Goal: Task Accomplishment & Management: Manage account settings

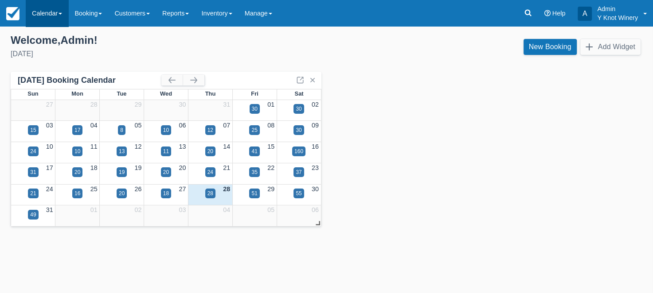
click at [66, 13] on link "Calendar" at bounding box center [47, 13] width 43 height 27
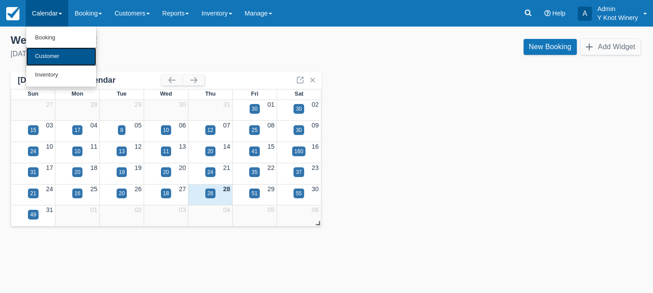
click at [59, 54] on link "Customer" at bounding box center [61, 56] width 70 height 19
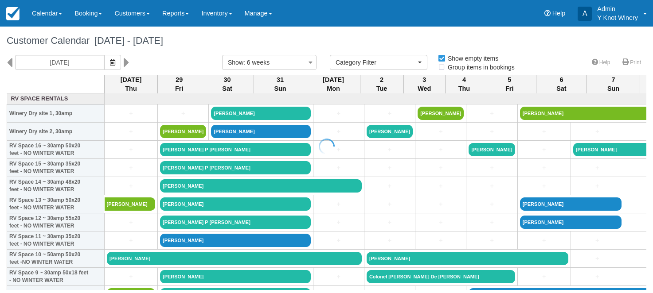
select select
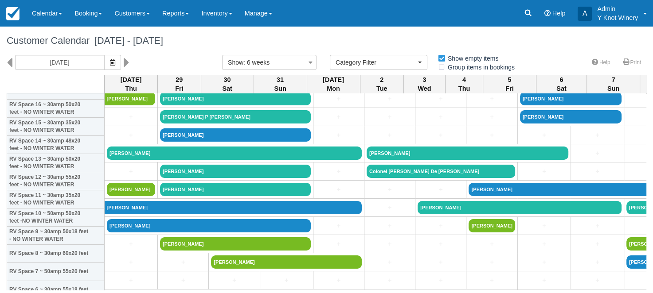
scroll to position [41, 0]
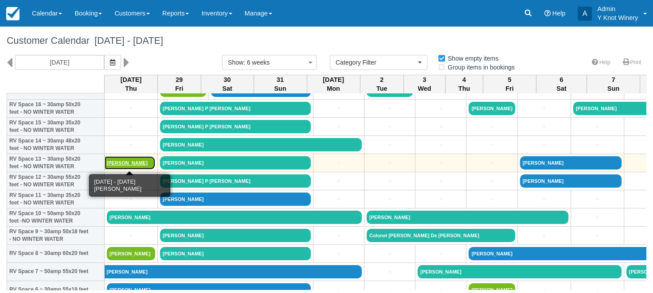
click at [124, 164] on link "Beccie Houser" at bounding box center [130, 162] width 51 height 13
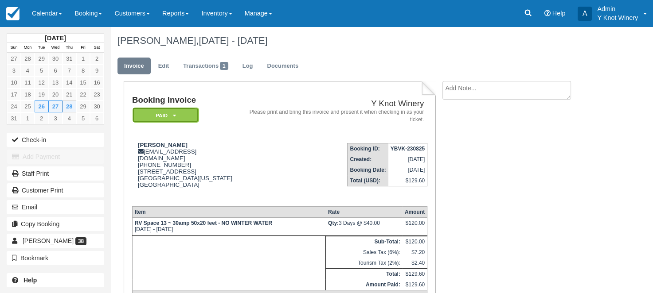
click at [175, 114] on icon at bounding box center [173, 115] width 3 height 5
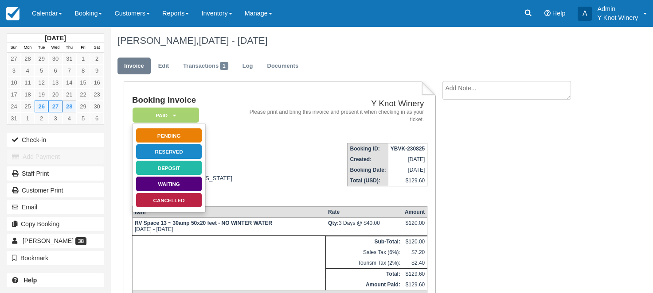
click at [251, 136] on td "Booking ID: YBVK-230825 Created: August 23, 2025 Booking Date: August 26, 2025 …" at bounding box center [334, 167] width 187 height 63
click at [163, 65] on link "Edit" at bounding box center [164, 66] width 24 height 17
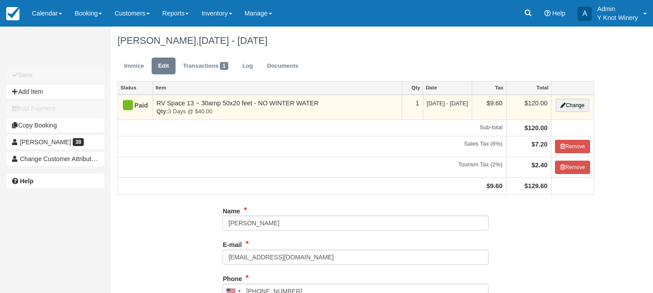
type input "(208) 731-8387"
click at [573, 105] on button "Change" at bounding box center [572, 105] width 34 height 13
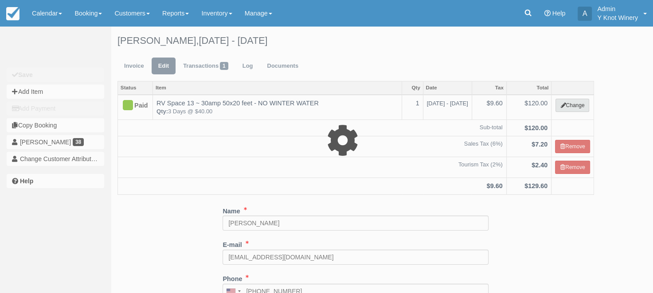
select select "3"
type input "120.00"
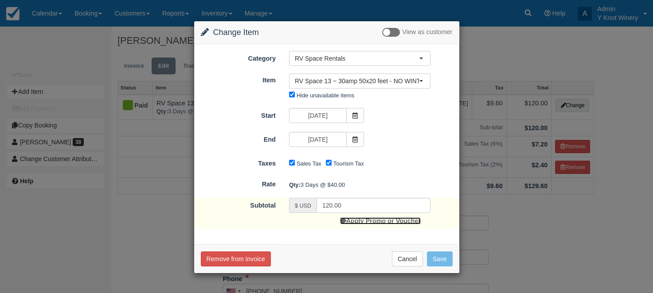
click at [384, 221] on link "Apply Promo or Voucher" at bounding box center [380, 221] width 81 height 7
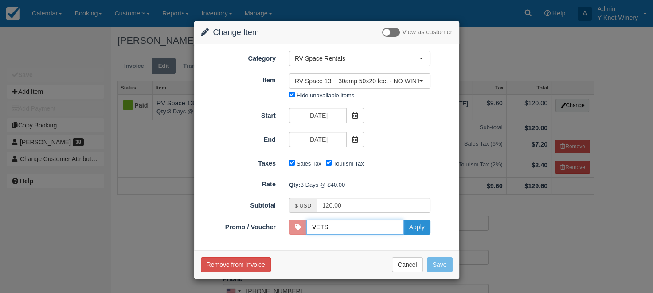
type input "VETS"
click at [421, 230] on button "Apply" at bounding box center [416, 227] width 27 height 15
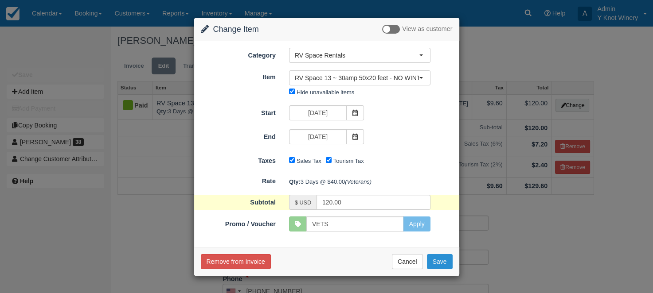
click at [438, 263] on button "Save" at bounding box center [440, 261] width 26 height 15
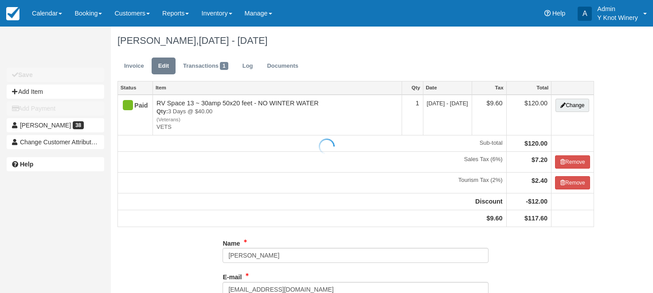
type input "(208) 731-8387"
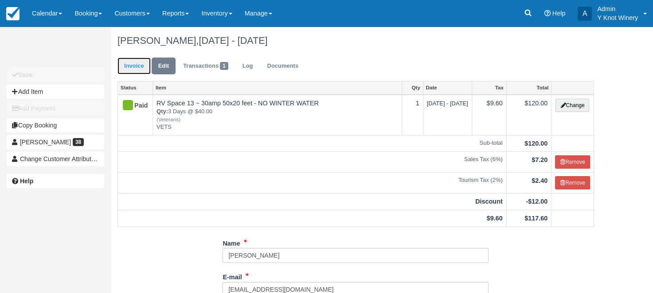
click at [131, 66] on link "Invoice" at bounding box center [133, 66] width 33 height 17
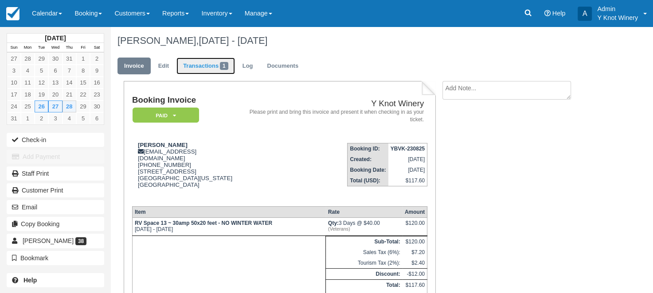
click at [209, 69] on link "Transactions 1" at bounding box center [205, 66] width 58 height 17
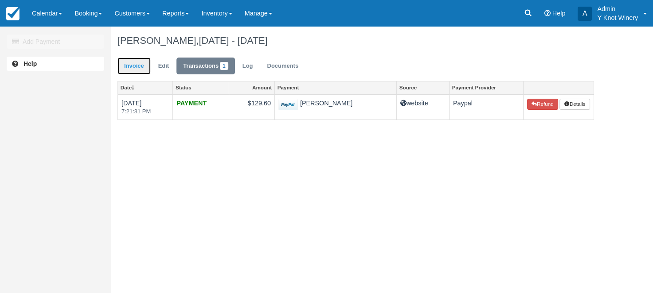
click at [127, 62] on link "Invoice" at bounding box center [133, 66] width 33 height 17
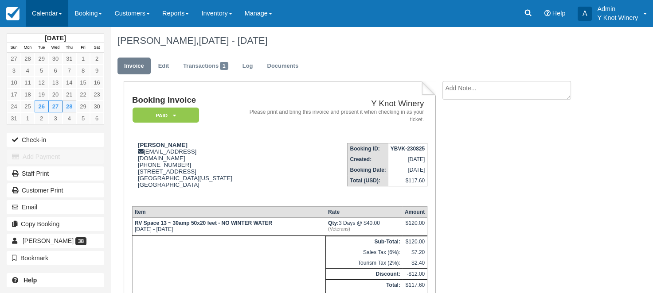
click at [68, 16] on link "Calendar" at bounding box center [47, 13] width 43 height 27
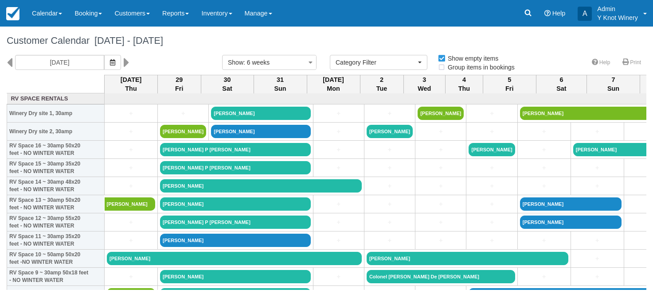
select select
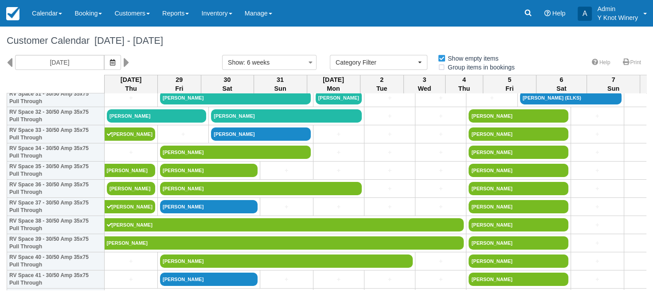
scroll to position [600, 0]
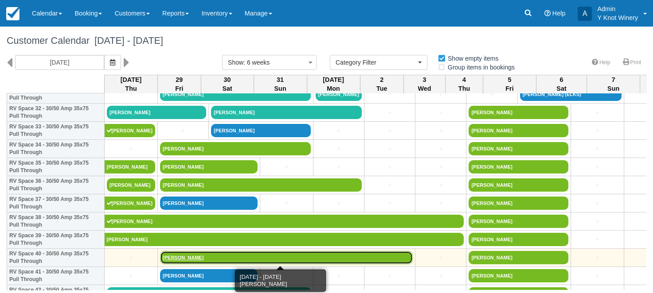
click at [185, 259] on link "[PERSON_NAME]" at bounding box center [286, 257] width 253 height 13
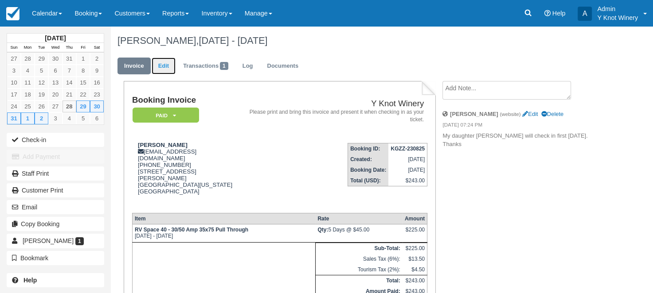
click at [165, 66] on link "Edit" at bounding box center [164, 66] width 24 height 17
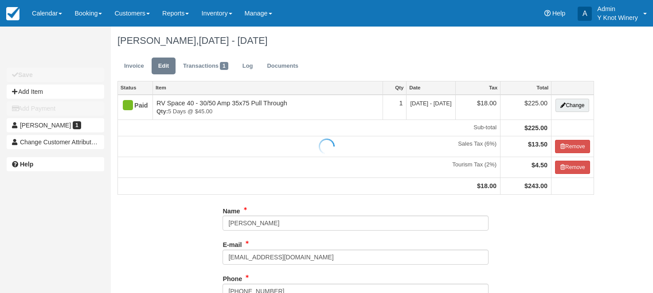
type input "[PHONE_NUMBER]"
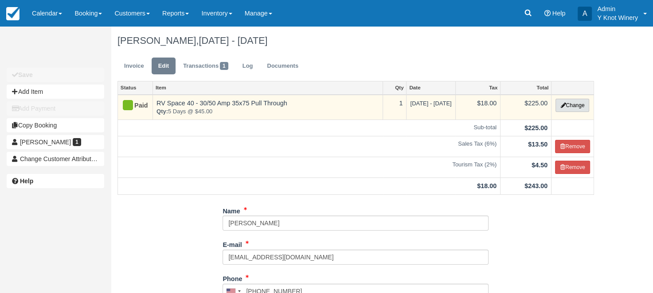
click at [582, 107] on button "Change" at bounding box center [572, 105] width 34 height 13
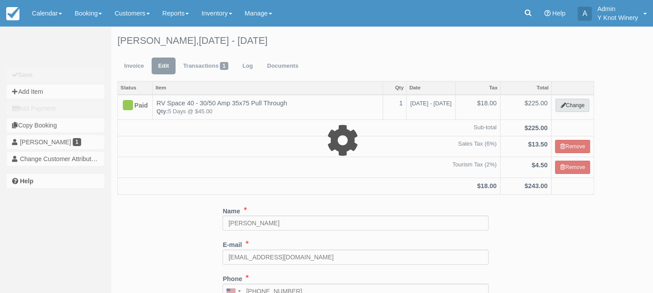
select select "3"
type input "225.00"
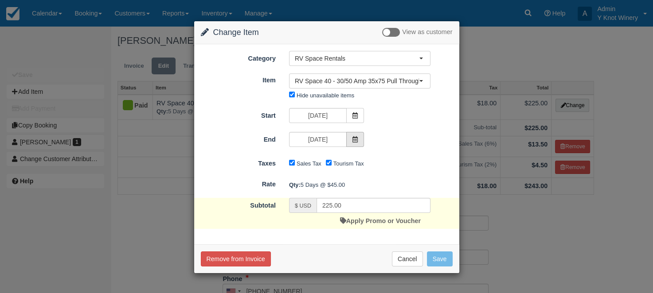
click at [356, 139] on icon at bounding box center [355, 139] width 6 height 6
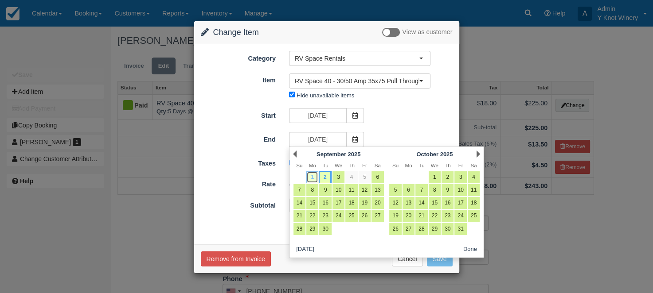
click at [313, 179] on link "1" at bounding box center [312, 177] width 12 height 12
type input "09/01/25"
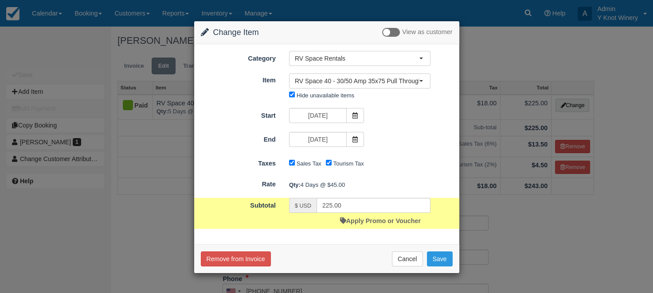
type input "180.00"
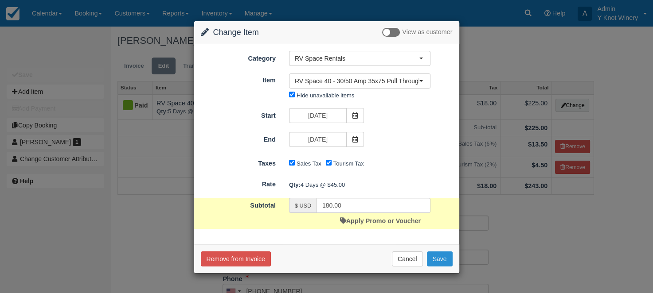
click at [440, 260] on button "Save" at bounding box center [440, 259] width 26 height 15
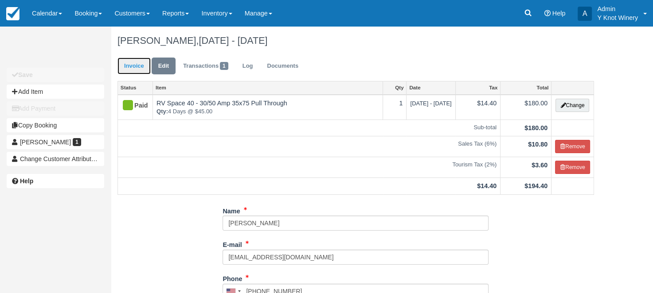
click at [136, 65] on link "Invoice" at bounding box center [133, 66] width 33 height 17
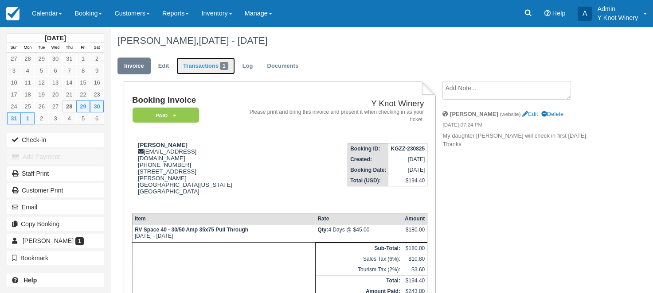
click at [194, 69] on link "Transactions 1" at bounding box center [205, 66] width 58 height 17
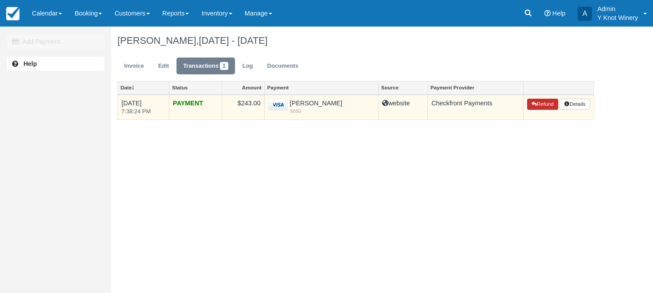
click at [540, 104] on button "Refund" at bounding box center [542, 105] width 31 height 12
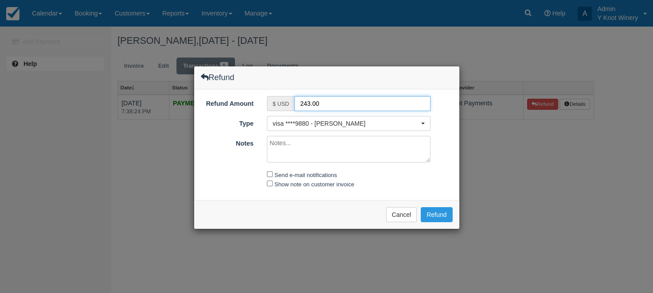
drag, startPoint x: 325, startPoint y: 102, endPoint x: 284, endPoint y: 104, distance: 40.8
click at [294, 104] on input "243.00" at bounding box center [362, 103] width 136 height 15
type input "48.60"
click at [284, 145] on textarea "Notes" at bounding box center [348, 149] width 163 height 27
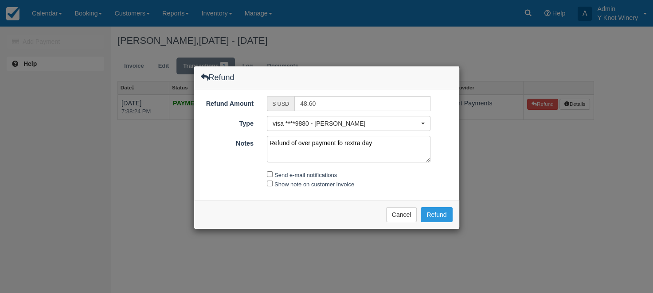
click at [348, 144] on textarea "Refund of over payment fo rextra day" at bounding box center [348, 149] width 163 height 27
click at [346, 142] on textarea "Refund of over payment fo rextra day" at bounding box center [348, 149] width 163 height 27
click at [343, 144] on textarea "Refund of over payment fo r extra day" at bounding box center [348, 149] width 163 height 27
type textarea "Refund of over payment for extra day"
click at [267, 172] on input "Send e-mail notifications" at bounding box center [270, 174] width 6 height 6
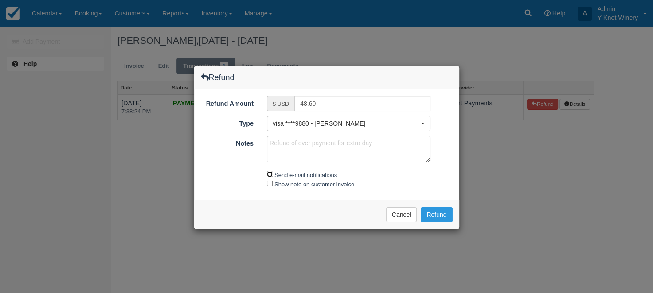
checkbox input "true"
click at [269, 181] on input "Show note on customer invoice" at bounding box center [270, 184] width 6 height 6
checkbox input "true"
click at [432, 216] on button "Refund" at bounding box center [435, 214] width 31 height 15
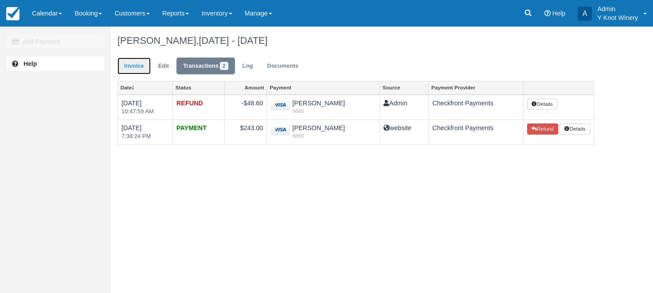
click at [134, 68] on link "Invoice" at bounding box center [133, 66] width 33 height 17
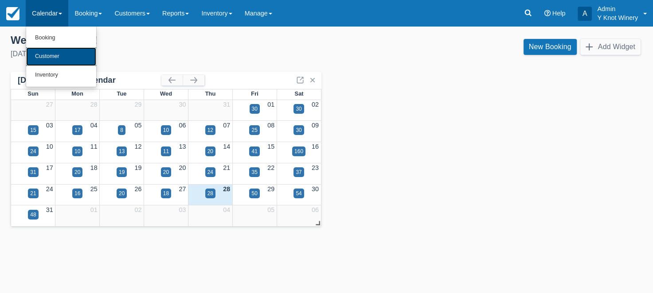
click at [52, 57] on link "Customer" at bounding box center [61, 56] width 70 height 19
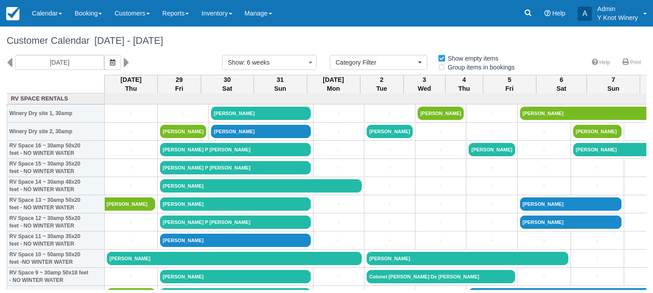
select select
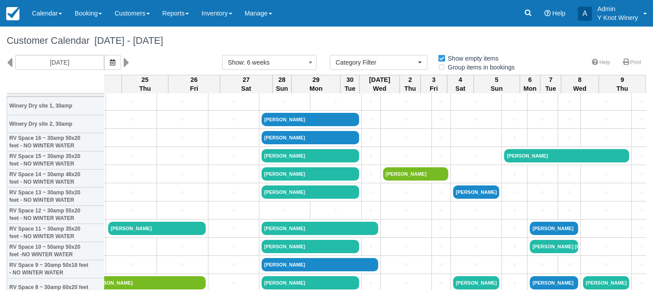
scroll to position [0, 1248]
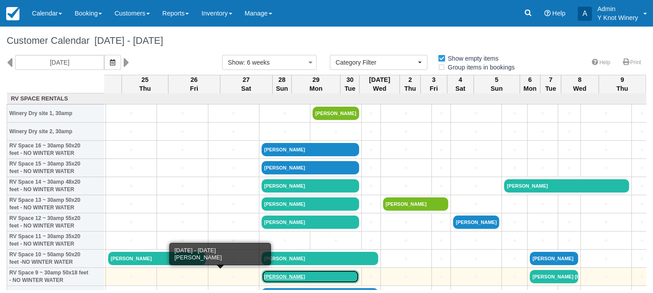
click at [261, 279] on link "[PERSON_NAME]" at bounding box center [309, 276] width 97 height 13
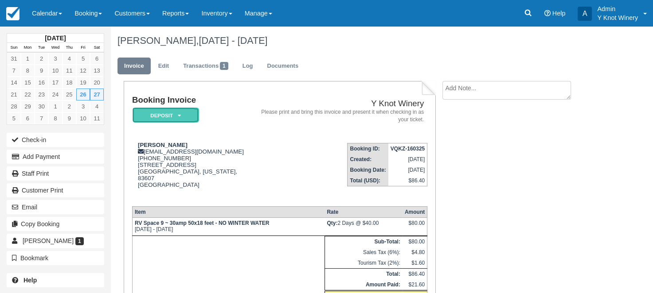
click at [175, 114] on em "Deposit" at bounding box center [165, 116] width 66 height 16
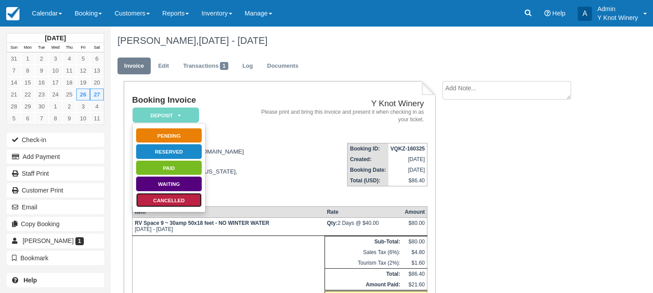
click at [182, 201] on link "Cancelled" at bounding box center [169, 201] width 66 height 16
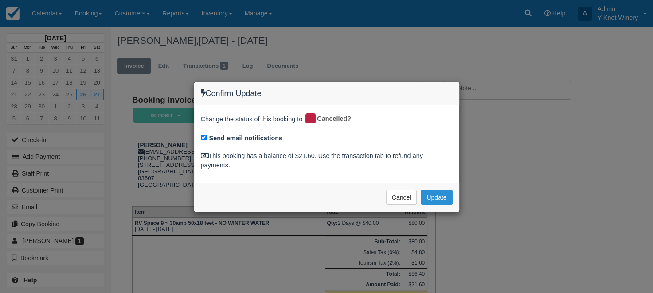
click at [441, 198] on button "Update" at bounding box center [435, 197] width 31 height 15
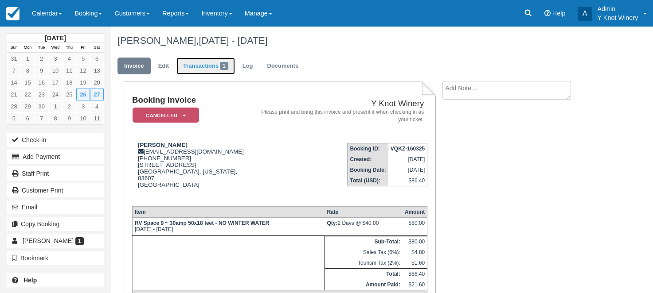
click at [198, 67] on link "Transactions 1" at bounding box center [205, 66] width 58 height 17
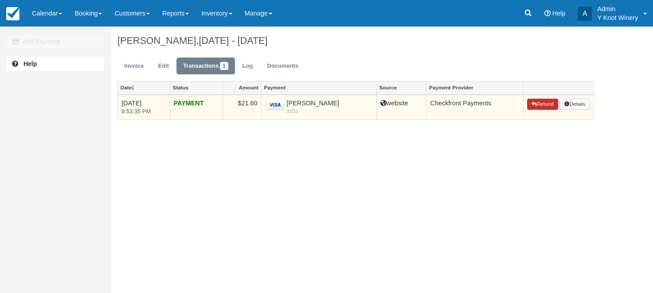
click at [541, 108] on button "Refund" at bounding box center [542, 105] width 31 height 12
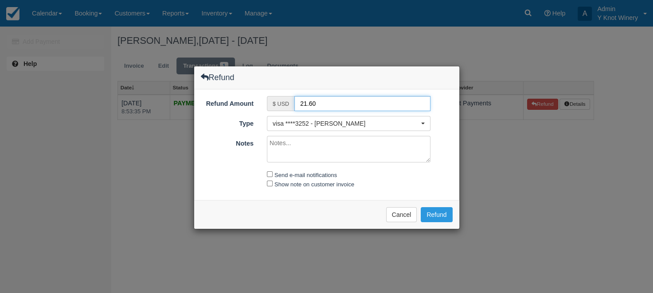
click at [299, 103] on input "21.60" at bounding box center [362, 103] width 136 height 15
type input "11.60"
click at [294, 145] on textarea "Notes" at bounding box center [348, 149] width 163 height 27
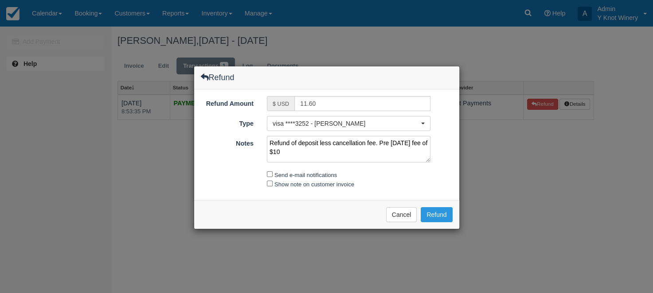
type textarea "Refund of deposit less cancellation fee. Pre [DATE] fee of $10"
click at [270, 174] on input "Send e-mail notifications" at bounding box center [270, 174] width 6 height 6
checkbox input "true"
click at [270, 182] on input "Show note on customer invoice" at bounding box center [270, 184] width 6 height 6
checkbox input "true"
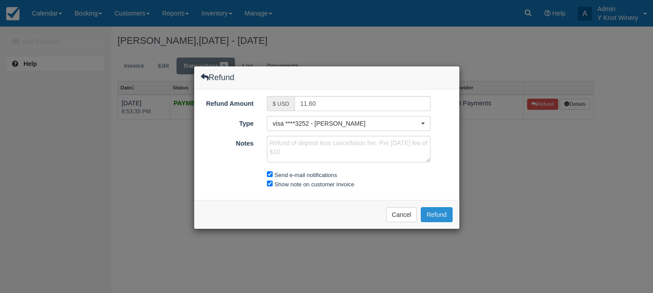
click at [443, 210] on button "Refund" at bounding box center [435, 214] width 31 height 15
